Goal: Entertainment & Leisure: Consume media (video, audio)

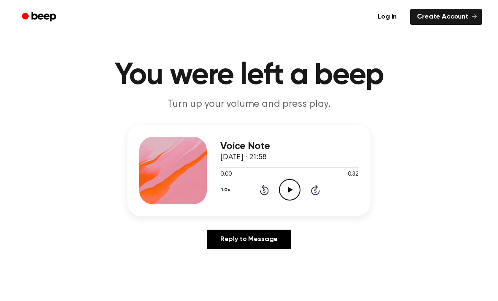
scroll to position [8, 0]
